Goal: Information Seeking & Learning: Find specific fact

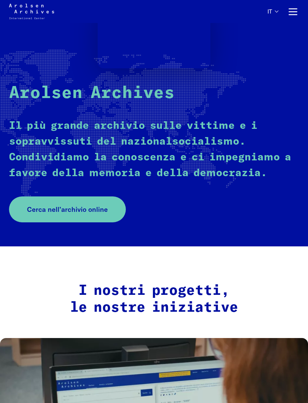
scroll to position [69, 0]
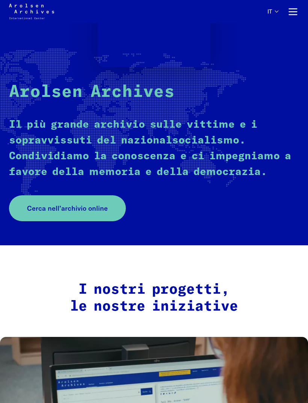
click at [83, 209] on span "Cerca nell’archivio online" at bounding box center [67, 208] width 81 height 10
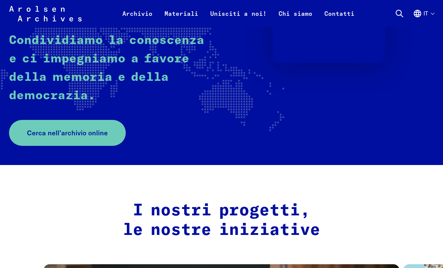
scroll to position [146, 0]
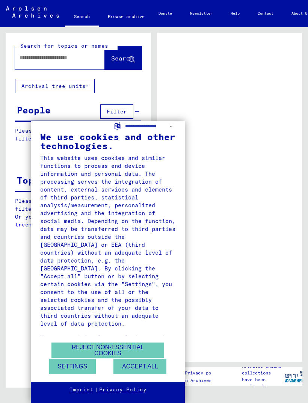
click at [119, 345] on button "Reject non-essential cookies" at bounding box center [107, 349] width 113 height 15
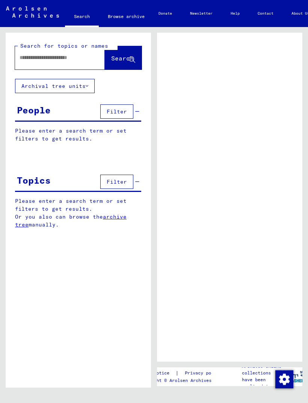
click at [40, 61] on input "text" at bounding box center [53, 58] width 67 height 8
type input "********"
click at [116, 61] on span "Search" at bounding box center [122, 58] width 23 height 8
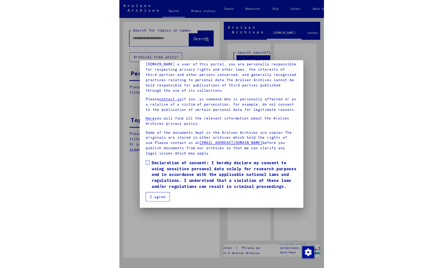
scroll to position [88, 0]
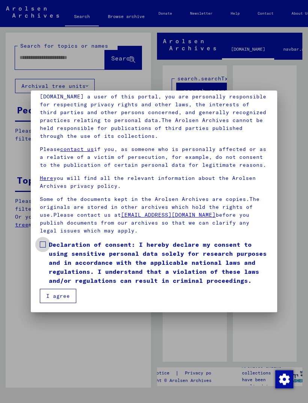
click at [46, 243] on label "Declaration of consent: I hereby declare my consent to using sensitive personal…" at bounding box center [154, 262] width 228 height 45
click at [61, 296] on button "I agree" at bounding box center [58, 296] width 36 height 14
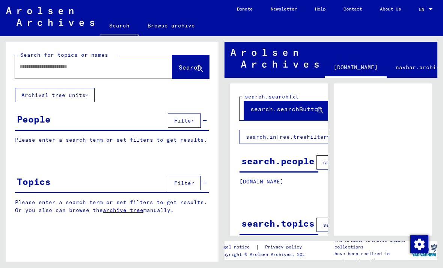
scroll to position [0, 0]
click at [65, 66] on input "text" at bounding box center [87, 67] width 135 height 8
click at [183, 70] on span "Search" at bounding box center [190, 67] width 23 height 8
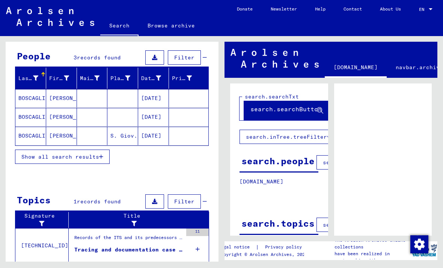
scroll to position [63, 0]
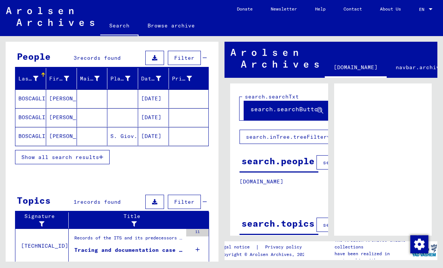
click at [101, 158] on icon "button" at bounding box center [101, 156] width 4 height 5
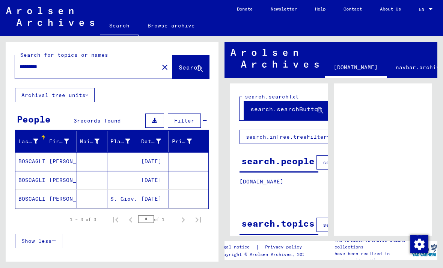
scroll to position [0, 0]
click at [86, 69] on input "********" at bounding box center [87, 67] width 135 height 8
type input "*"
click at [190, 65] on span "Search" at bounding box center [190, 67] width 23 height 8
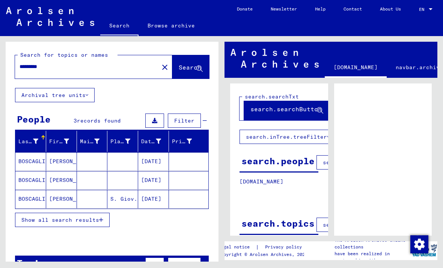
click at [307, 166] on div at bounding box center [383, 180] width 98 height 194
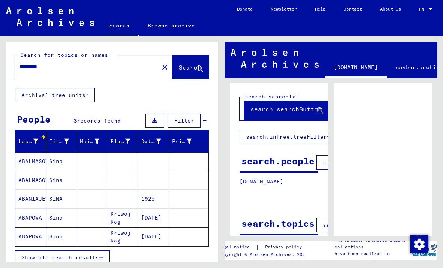
click at [106, 63] on input "********" at bounding box center [87, 67] width 135 height 8
click at [190, 68] on span "Search" at bounding box center [190, 67] width 23 height 8
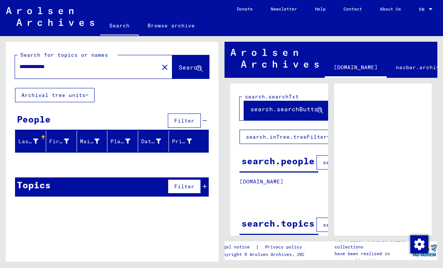
type input "********"
